Goal: Task Accomplishment & Management: Complete application form

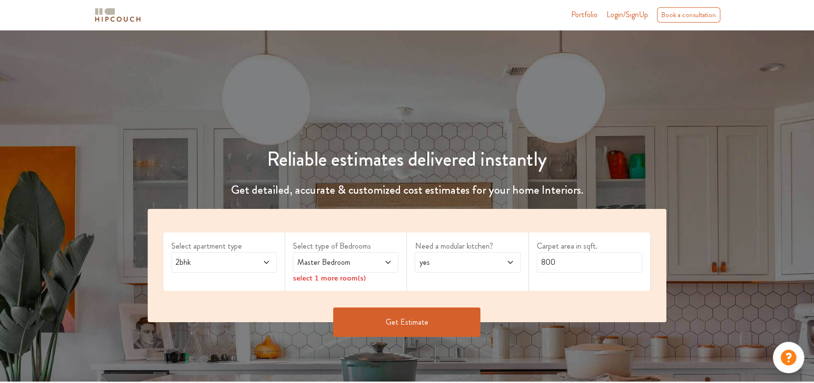
click at [385, 263] on icon at bounding box center [388, 263] width 8 height 8
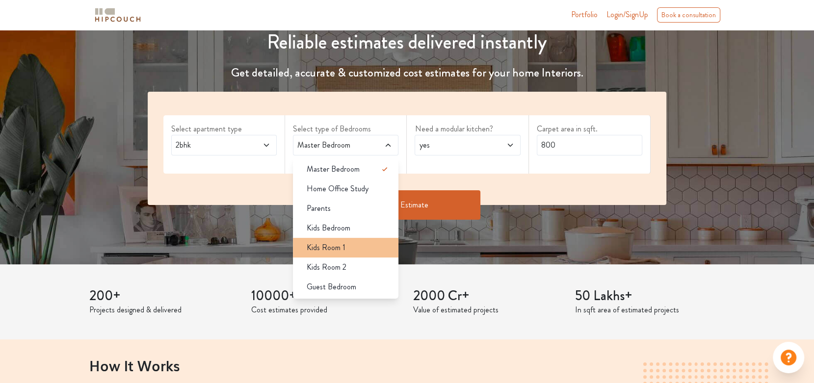
scroll to position [147, 0]
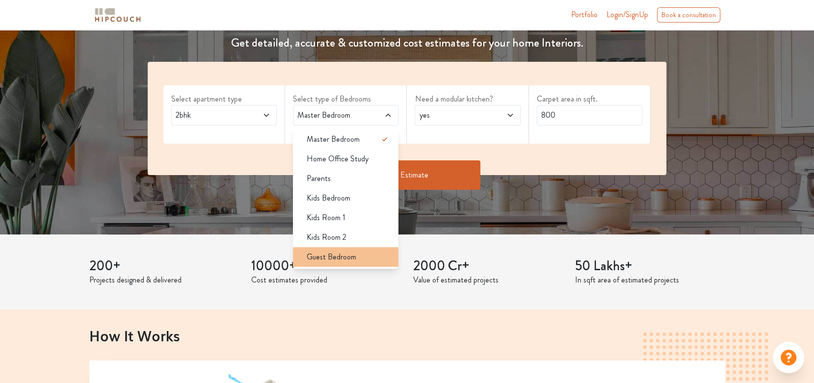
click at [346, 260] on span "Guest Bedroom" at bounding box center [332, 257] width 50 height 12
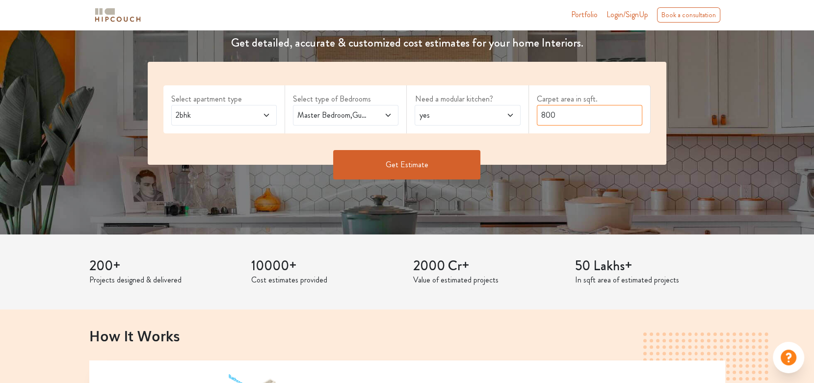
drag, startPoint x: 556, startPoint y: 115, endPoint x: 547, endPoint y: 118, distance: 8.7
click at [547, 118] on input "800" at bounding box center [589, 115] width 105 height 21
type input "821"
click at [389, 165] on button "Get Estimate" at bounding box center [406, 164] width 147 height 29
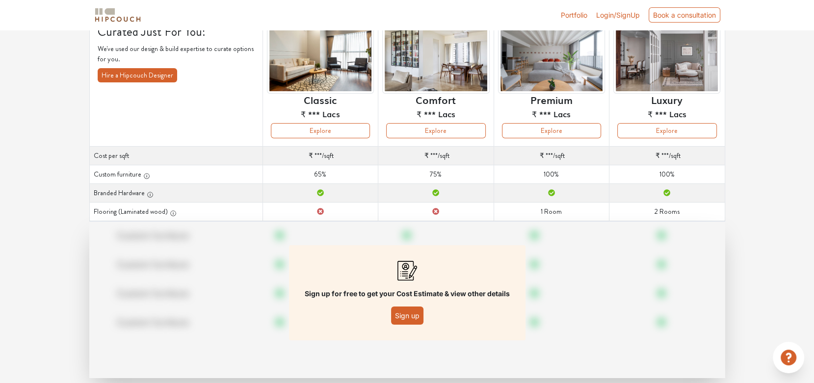
scroll to position [99, 0]
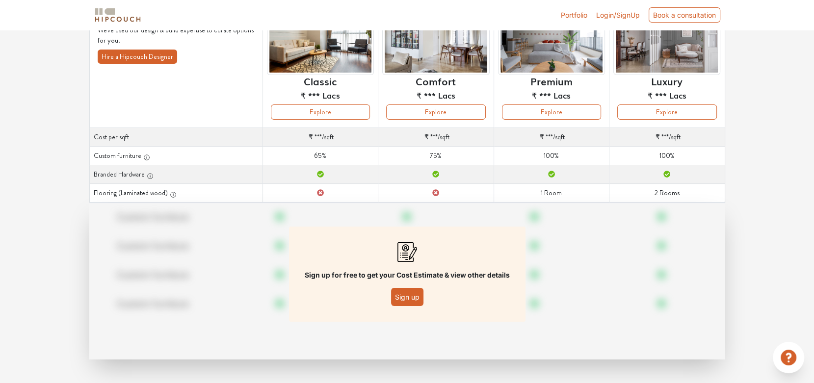
click at [411, 304] on button "Sign up" at bounding box center [407, 297] width 32 height 18
